Goal: Find specific page/section: Find specific page/section

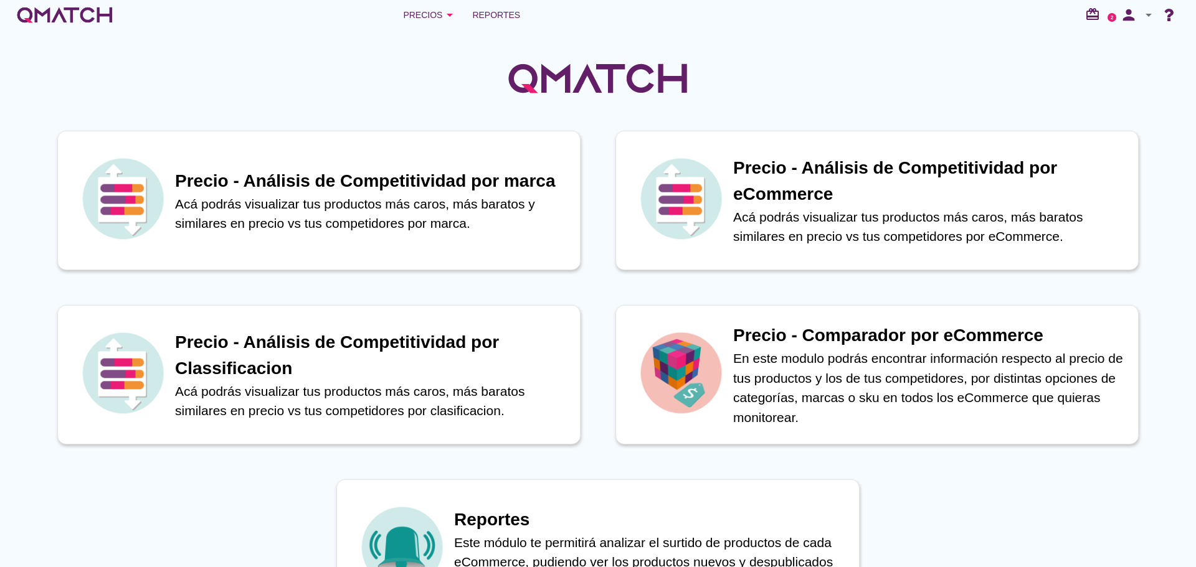
click at [449, 14] on icon "arrow_drop_down" at bounding box center [449, 14] width 15 height 15
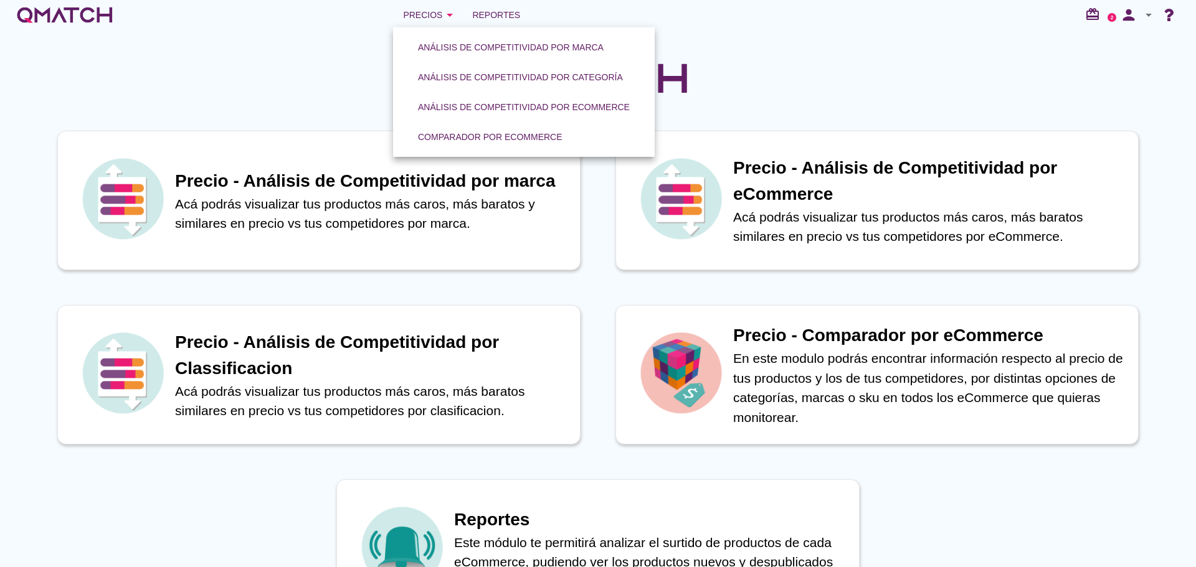
click at [483, 131] on div "Comparador por eCommerce" at bounding box center [490, 137] width 144 height 13
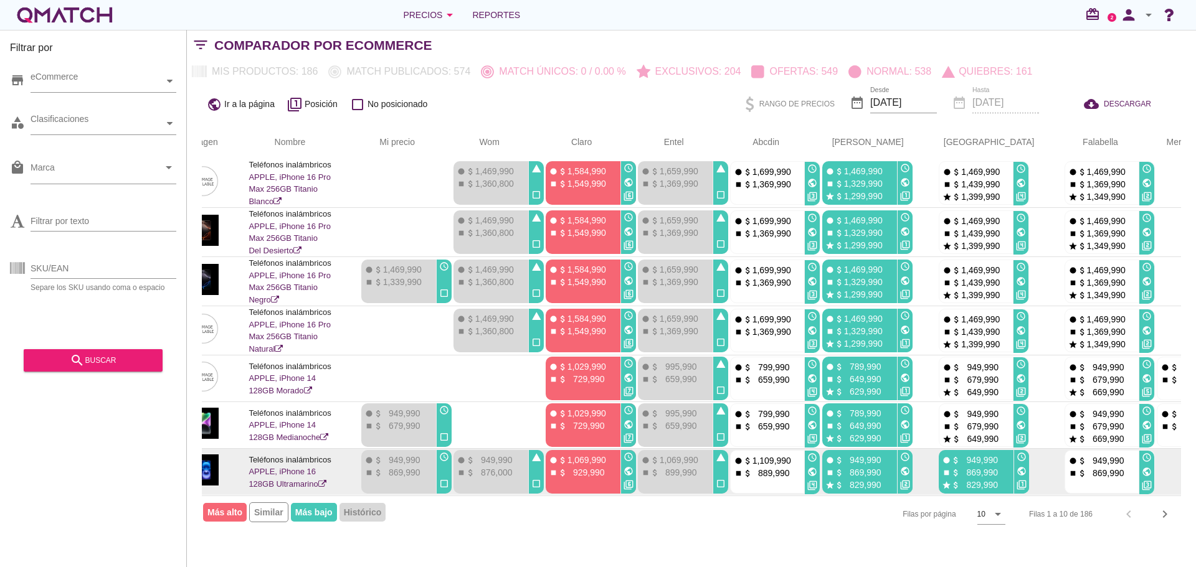
scroll to position [0, 151]
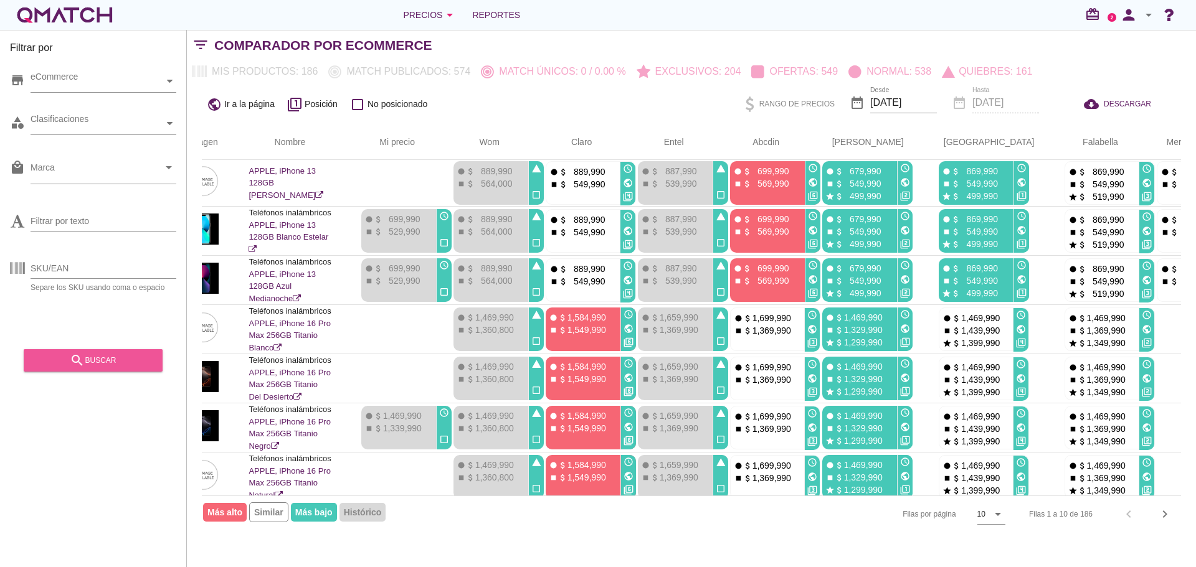
click at [123, 356] on div "search buscar" at bounding box center [93, 360] width 119 height 15
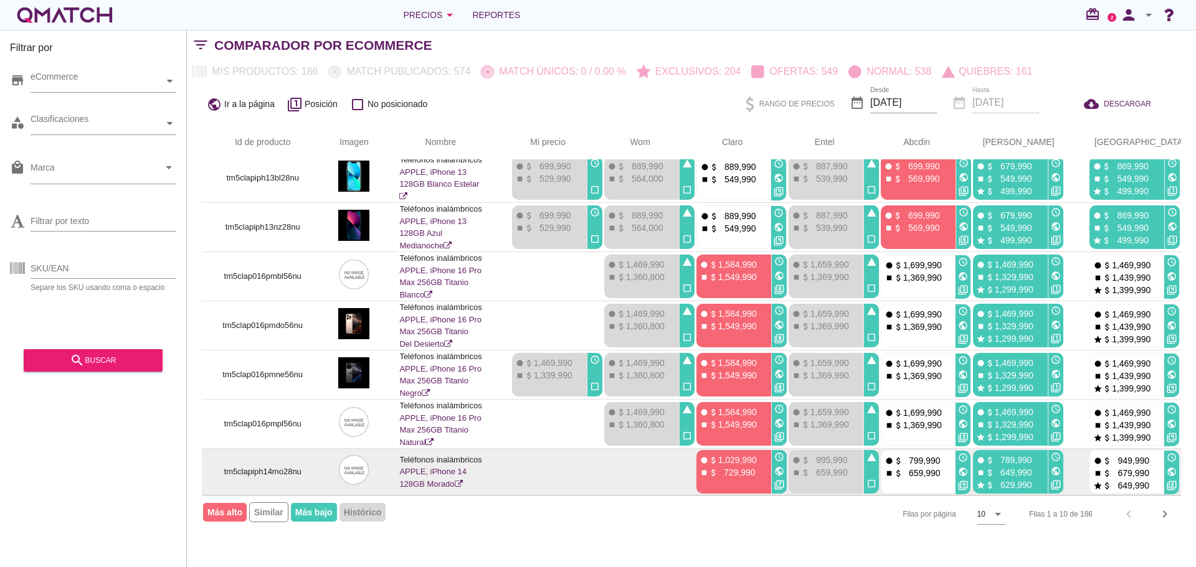
scroll to position [155, 0]
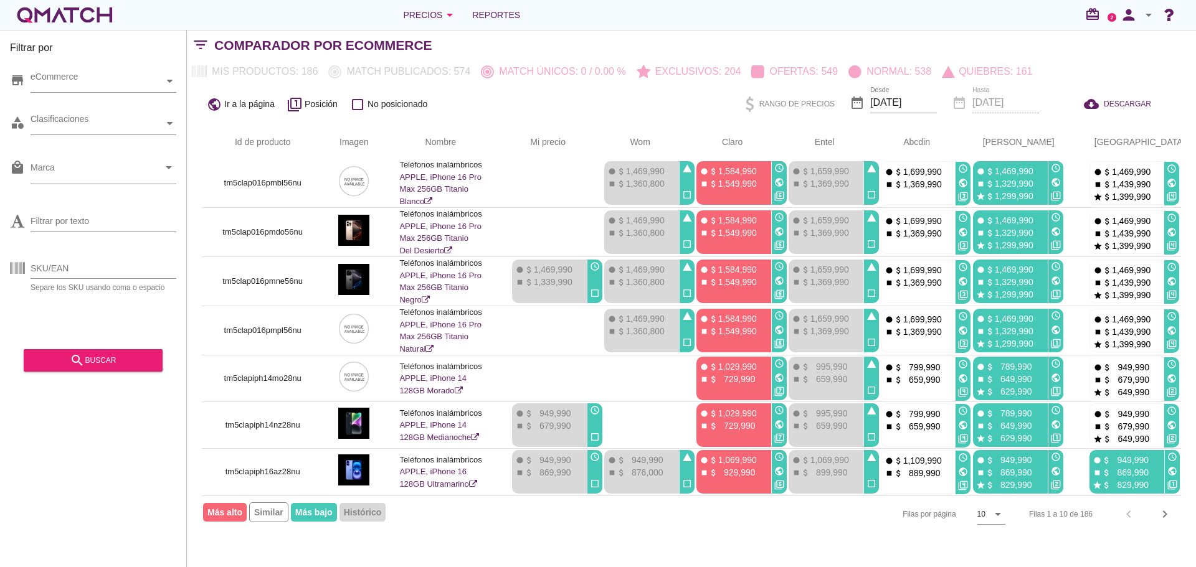
click at [1170, 513] on icon "chevron_right" at bounding box center [1164, 514] width 15 height 15
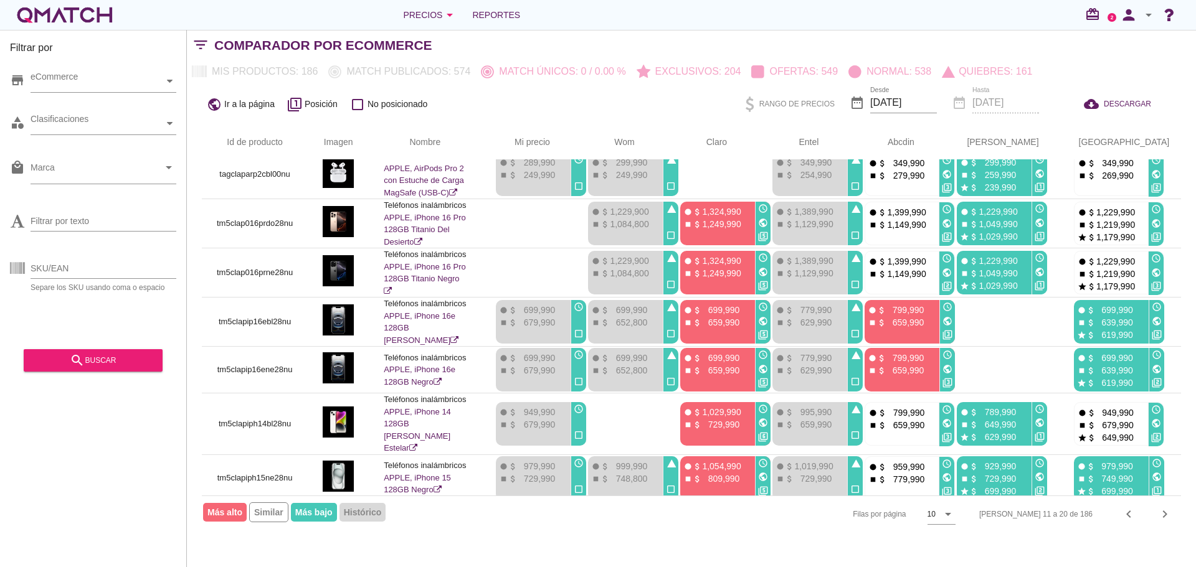
scroll to position [0, 0]
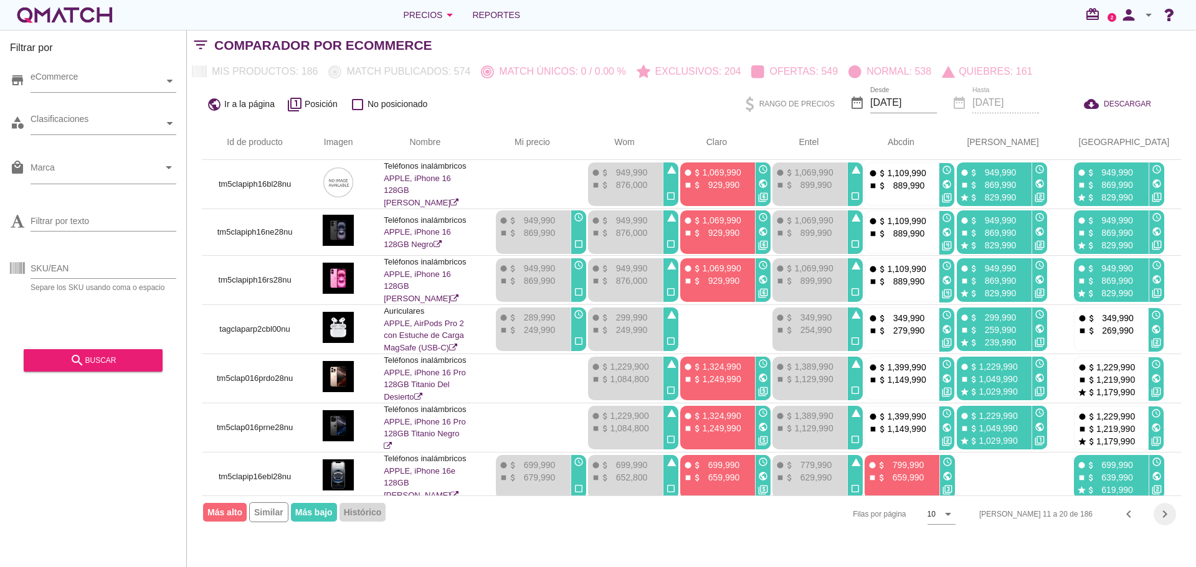
click at [1170, 513] on icon "chevron_right" at bounding box center [1164, 514] width 15 height 15
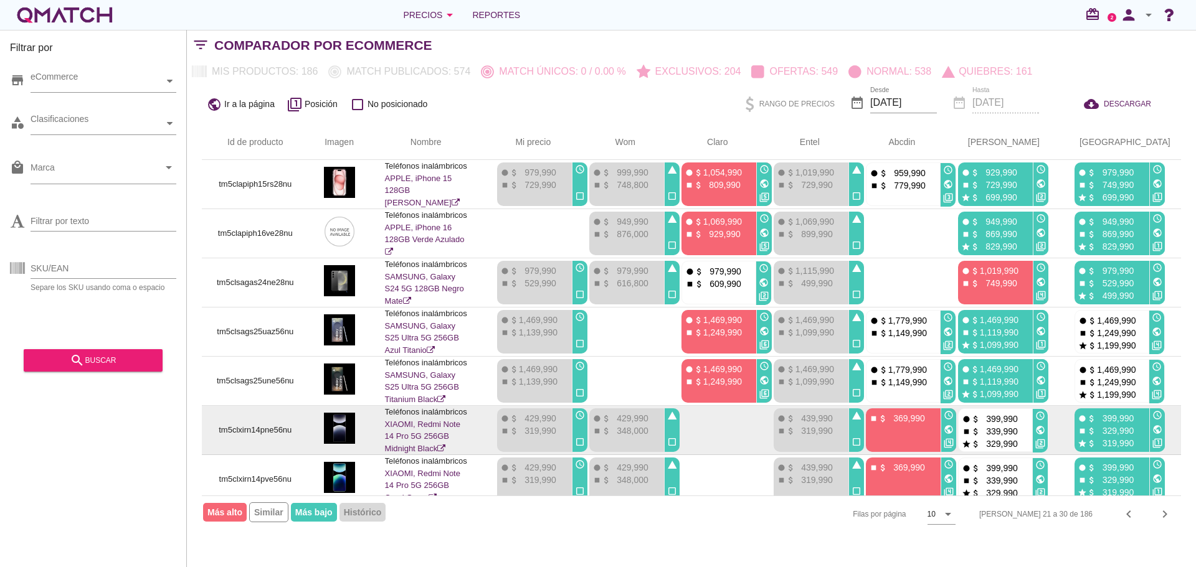
scroll to position [155, 0]
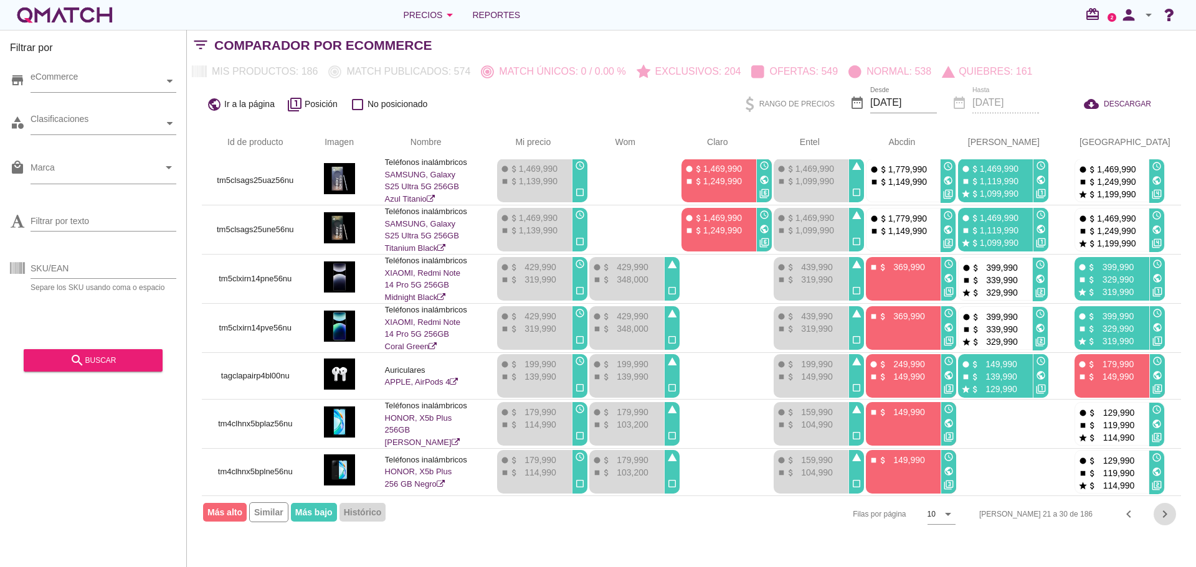
click at [1163, 517] on icon "chevron_right" at bounding box center [1164, 514] width 15 height 15
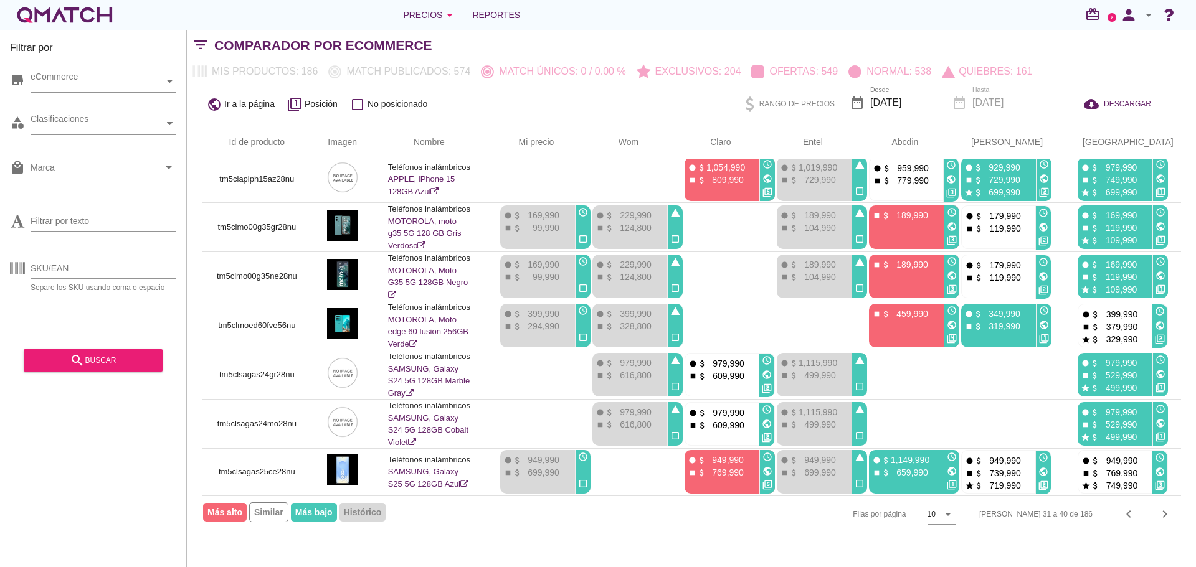
scroll to position [0, 0]
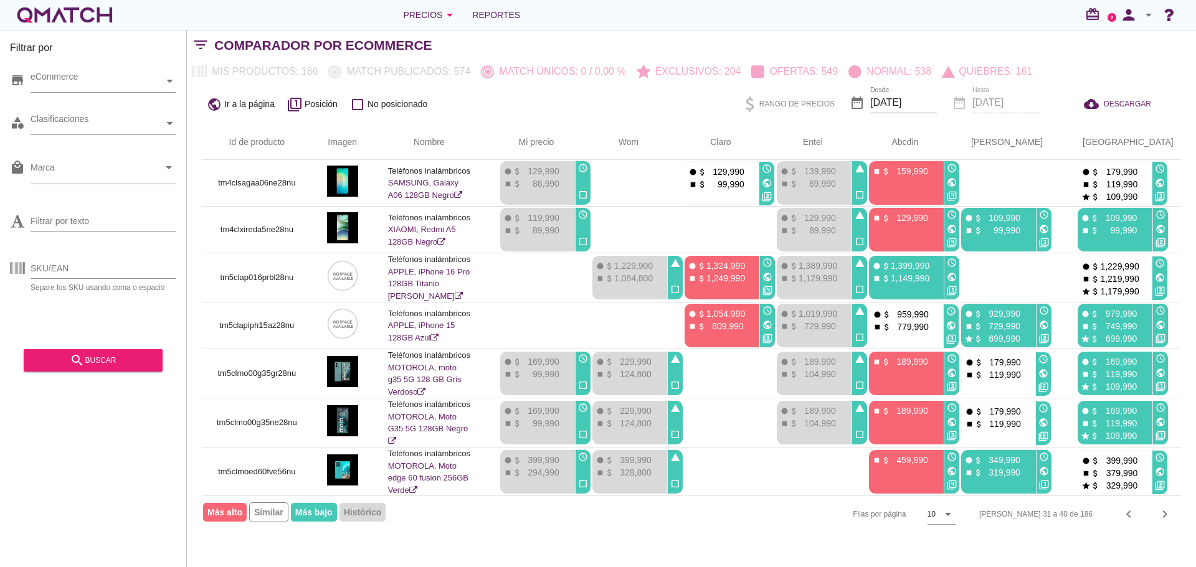
click at [719, 33] on div "Comparador por eCommerce" at bounding box center [704, 46] width 981 height 30
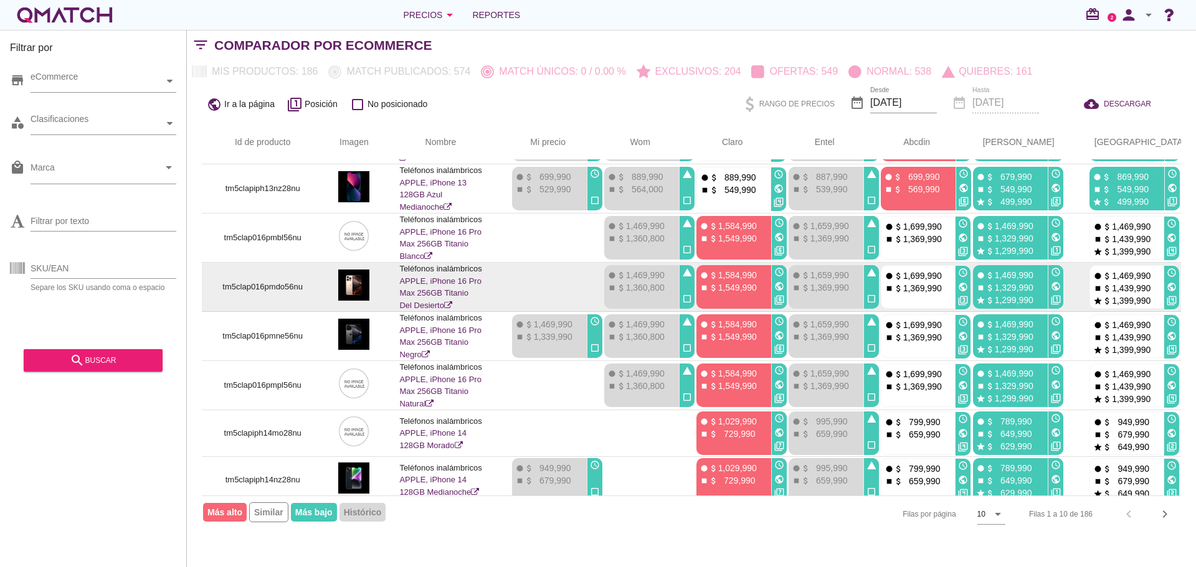
scroll to position [155, 0]
